Goal: Task Accomplishment & Management: Manage account settings

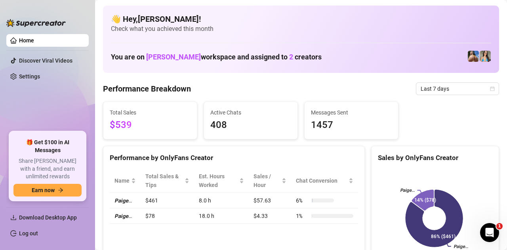
click at [31, 234] on link "Log out" at bounding box center [28, 233] width 19 height 6
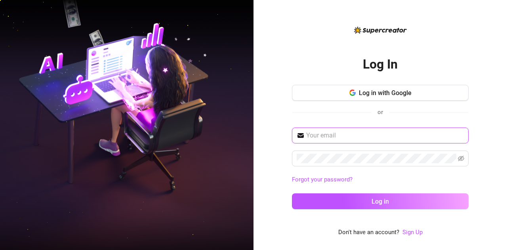
click at [326, 133] on input "text" at bounding box center [385, 136] width 158 height 10
click at [385, 134] on input "[EMAIL_ADDRESS][DOMAIN_NAME]" at bounding box center [385, 136] width 158 height 10
type input "[EMAIL_ADDRESS][DOMAIN_NAME]"
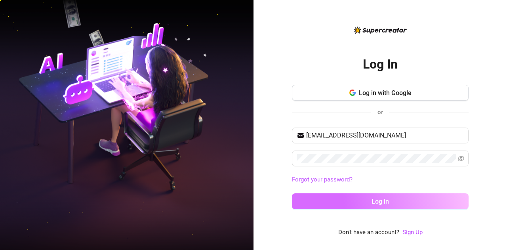
click at [373, 201] on span "Log in" at bounding box center [380, 202] width 17 height 8
